Goal: Task Accomplishment & Management: Complete application form

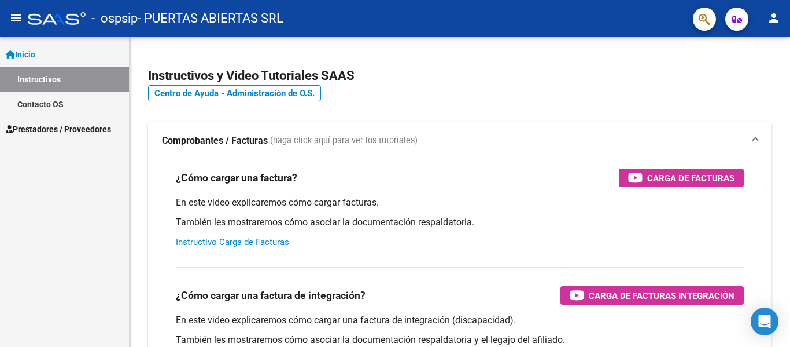
click at [75, 131] on span "Prestadores / Proveedores" at bounding box center [58, 129] width 105 height 13
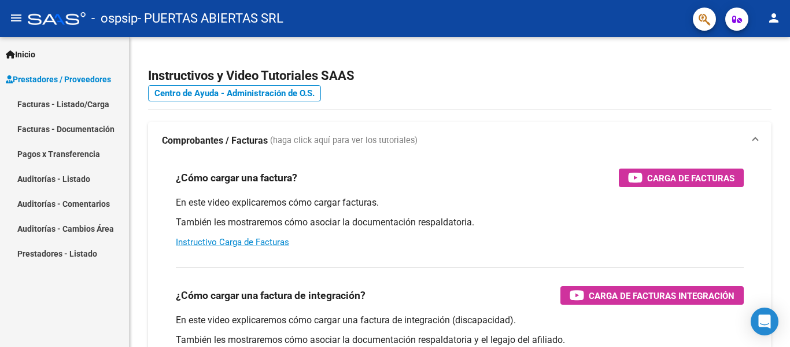
click at [96, 101] on link "Facturas - Listado/Carga" at bounding box center [64, 103] width 129 height 25
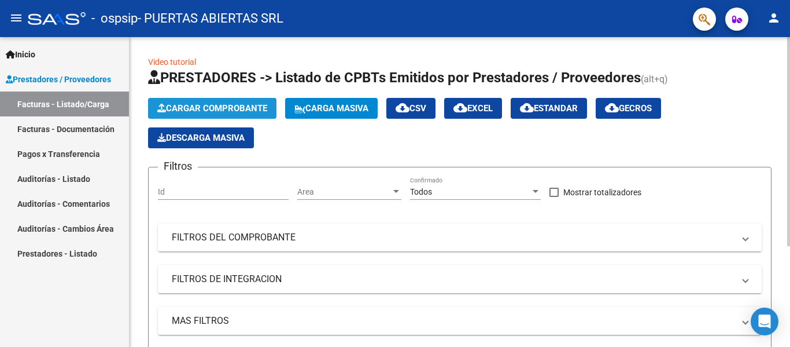
click at [207, 102] on button "Cargar Comprobante" at bounding box center [212, 108] width 128 height 21
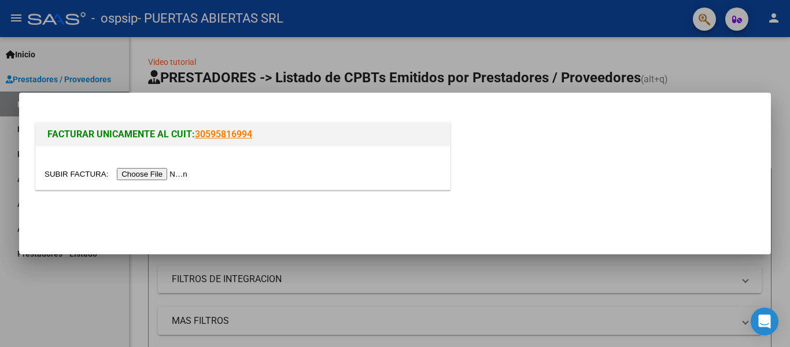
click at [148, 166] on div at bounding box center [243, 167] width 414 height 43
click at [147, 172] on input "file" at bounding box center [118, 174] width 146 height 12
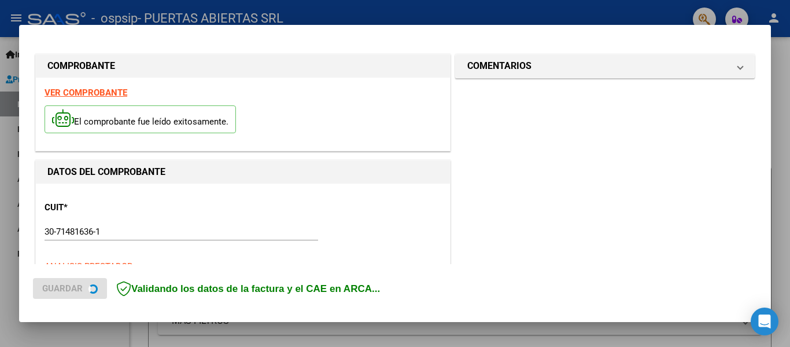
scroll to position [290, 0]
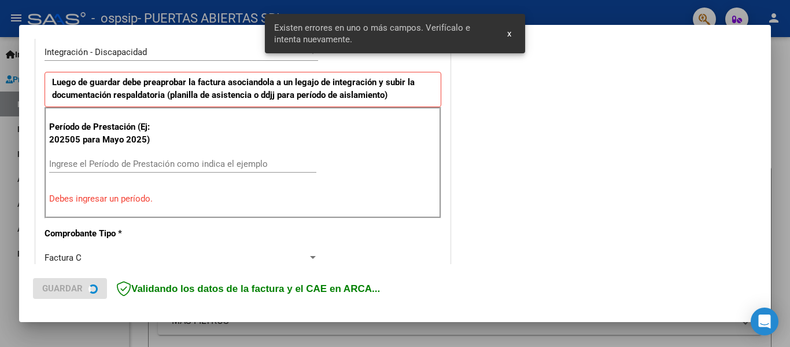
click at [233, 165] on input "Ingrese el Período de Prestación como indica el ejemplo" at bounding box center [182, 164] width 267 height 10
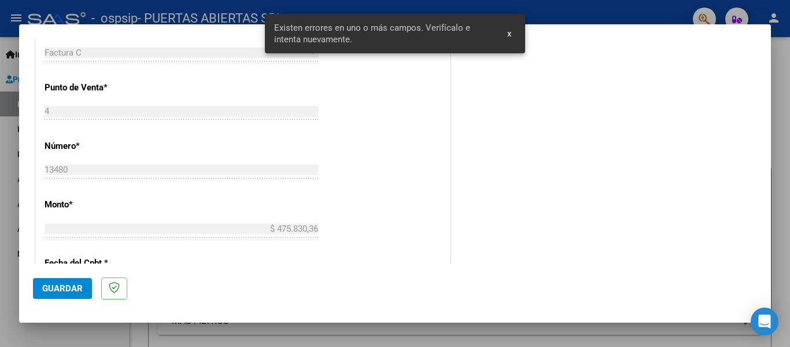
scroll to position [521, 0]
type input "202509"
click at [44, 295] on button "Guardar" at bounding box center [62, 288] width 59 height 21
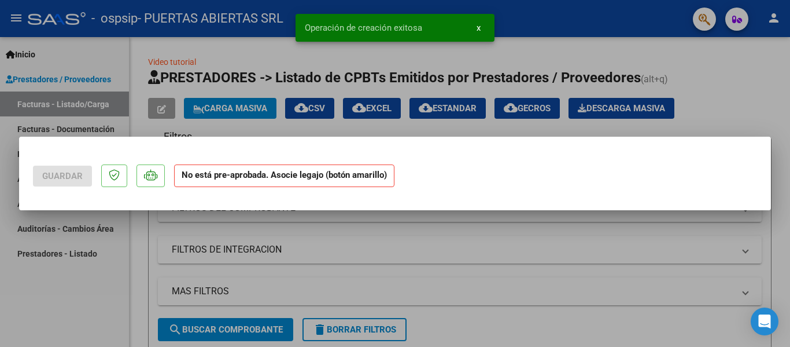
scroll to position [0, 0]
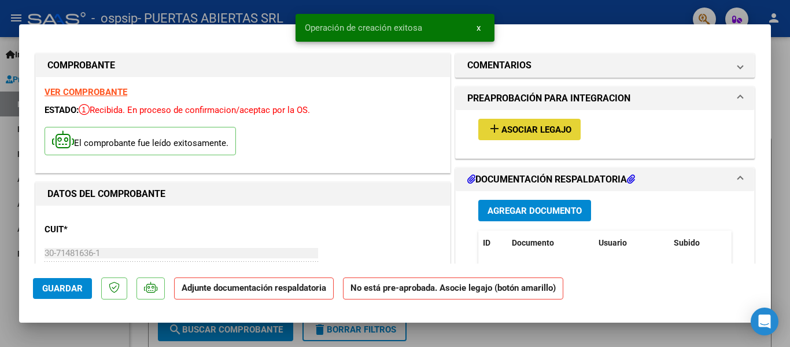
click at [534, 119] on button "add Asociar Legajo" at bounding box center [529, 129] width 102 height 21
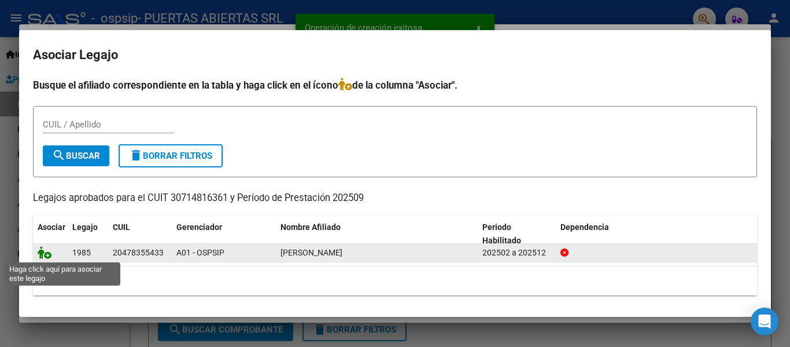
click at [43, 252] on icon at bounding box center [45, 252] width 14 height 13
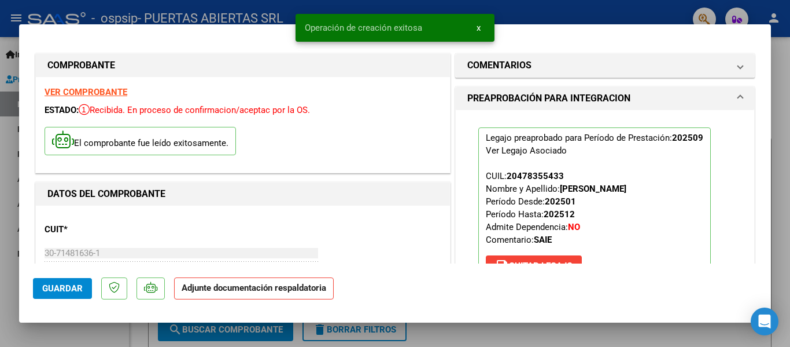
scroll to position [231, 0]
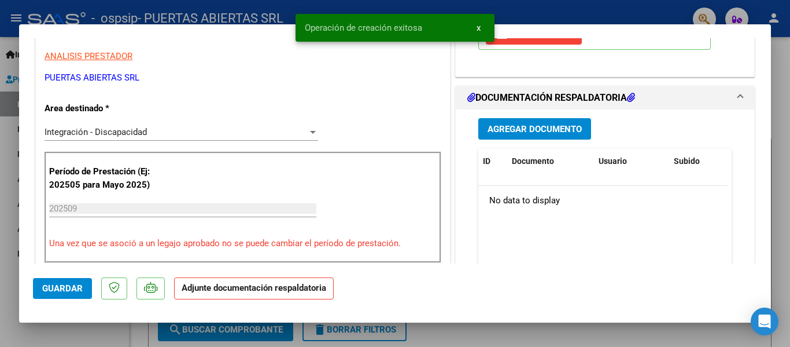
click at [551, 131] on span "Agregar Documento" at bounding box center [535, 129] width 94 height 10
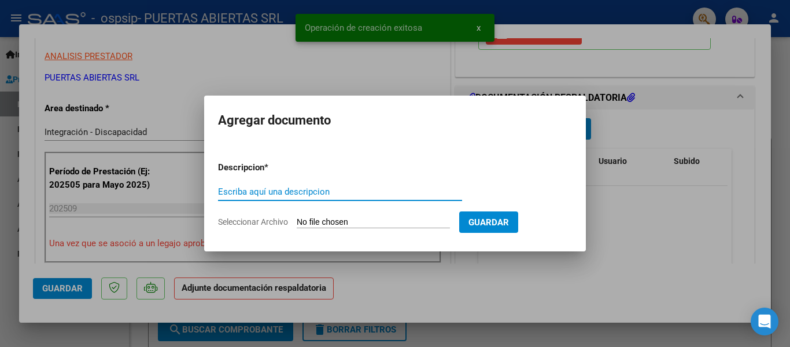
click at [365, 218] on input "Seleccionar Archivo" at bounding box center [373, 222] width 153 height 11
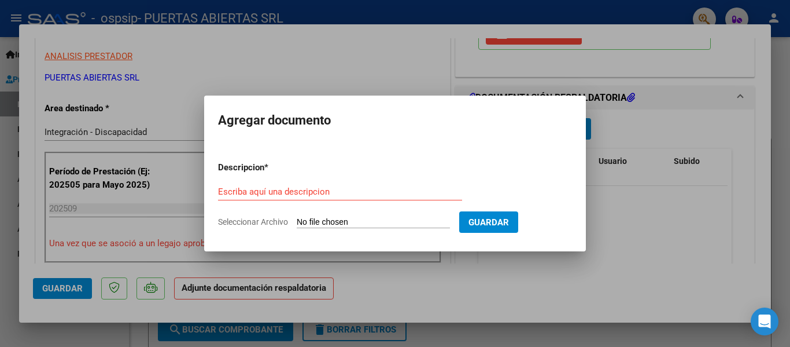
type input "C:\fakepath\PLANILLA - SEPTIEMBRE - [PERSON_NAME].pdf"
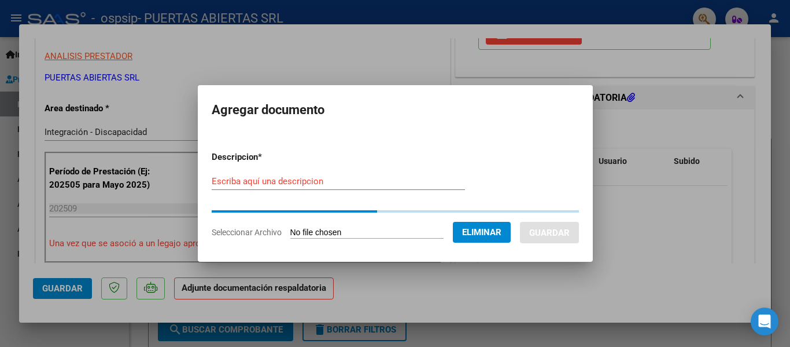
click at [324, 182] on input "Escriba aquí una descripcion" at bounding box center [338, 181] width 253 height 10
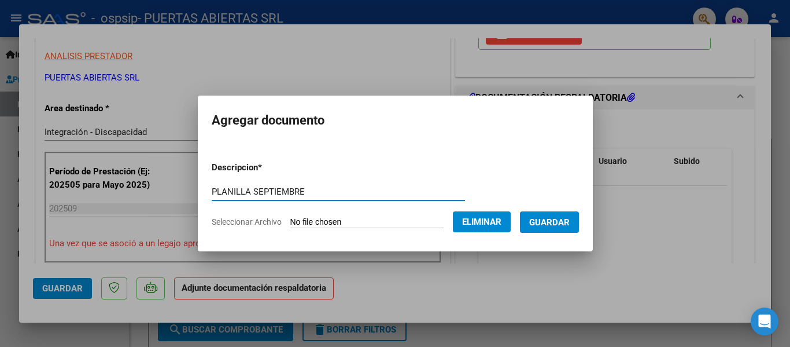
type input "PLANILLA SEPTIEMBRE"
click at [551, 212] on button "Guardar" at bounding box center [549, 221] width 59 height 21
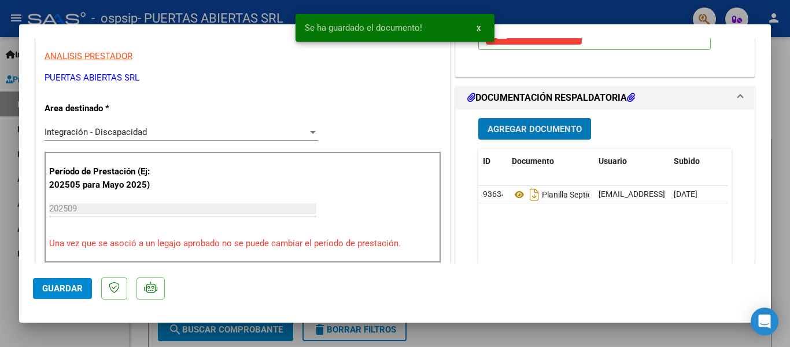
click at [59, 281] on button "Guardar" at bounding box center [62, 288] width 59 height 21
click at [65, 332] on div at bounding box center [395, 173] width 790 height 347
type input "$ 0,00"
